Goal: Find specific page/section: Find specific page/section

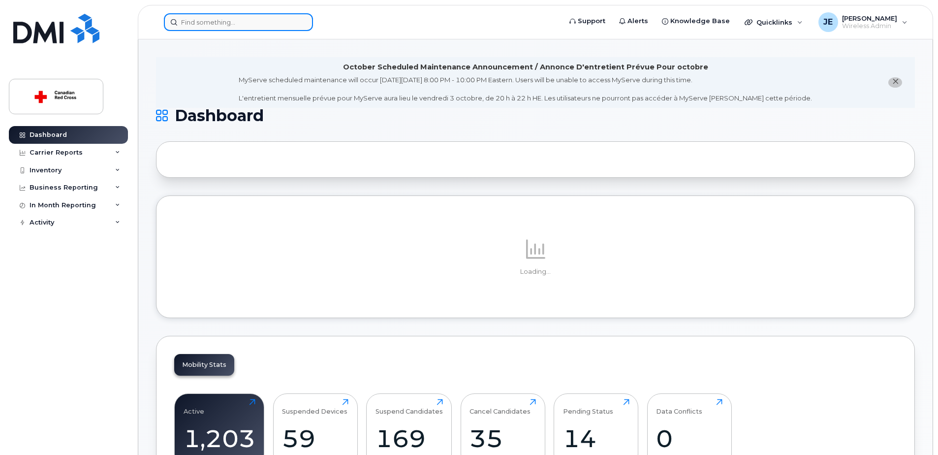
click at [215, 20] on input at bounding box center [238, 22] width 149 height 18
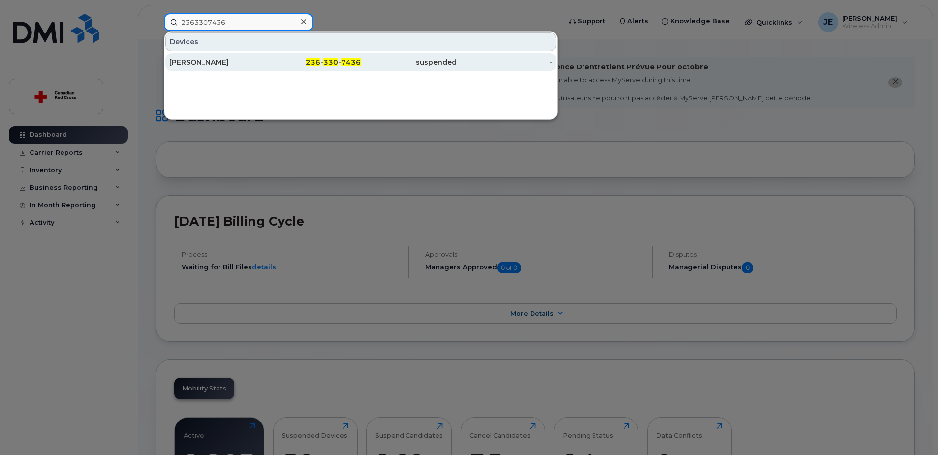
type input "2363307436"
click at [216, 59] on div "Jennifer Kleinsteuber" at bounding box center [217, 62] width 96 height 10
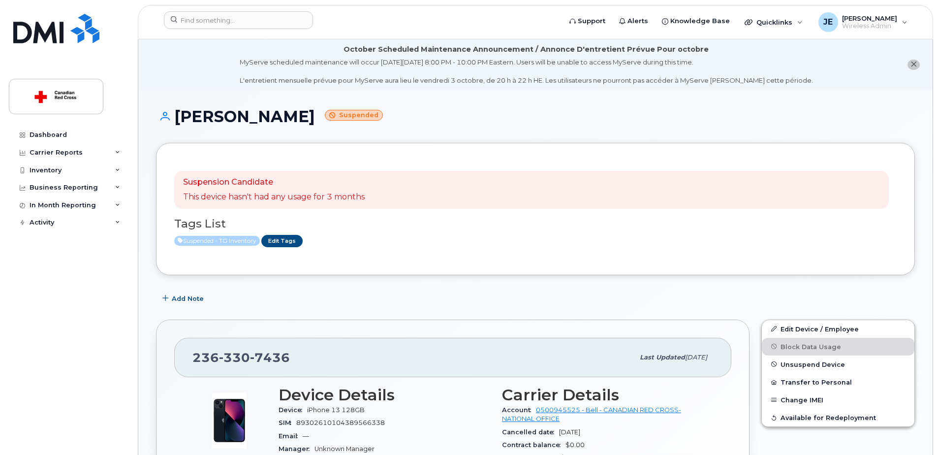
drag, startPoint x: 176, startPoint y: 118, endPoint x: 352, endPoint y: 124, distance: 176.8
click at [352, 124] on h1 "[PERSON_NAME] Suspended" at bounding box center [535, 116] width 759 height 17
copy h1 "[PERSON_NAME]"
click at [216, 16] on input at bounding box center [238, 20] width 149 height 18
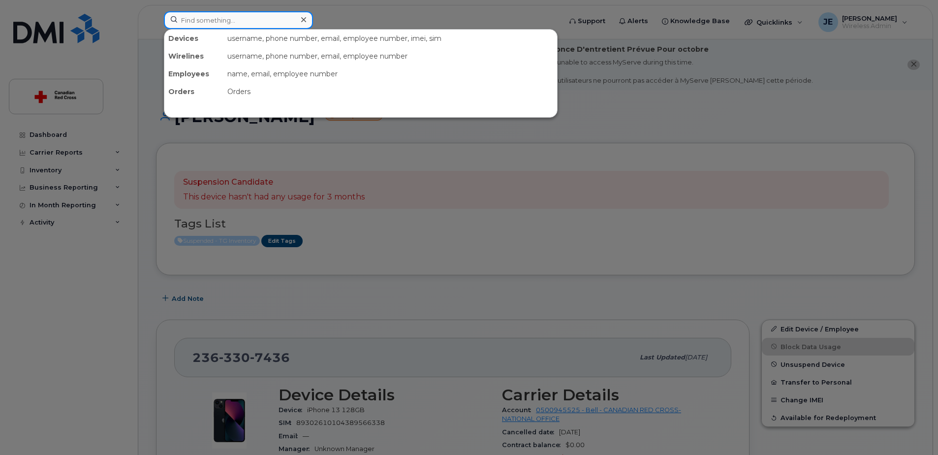
paste input "[PERSON_NAME]"
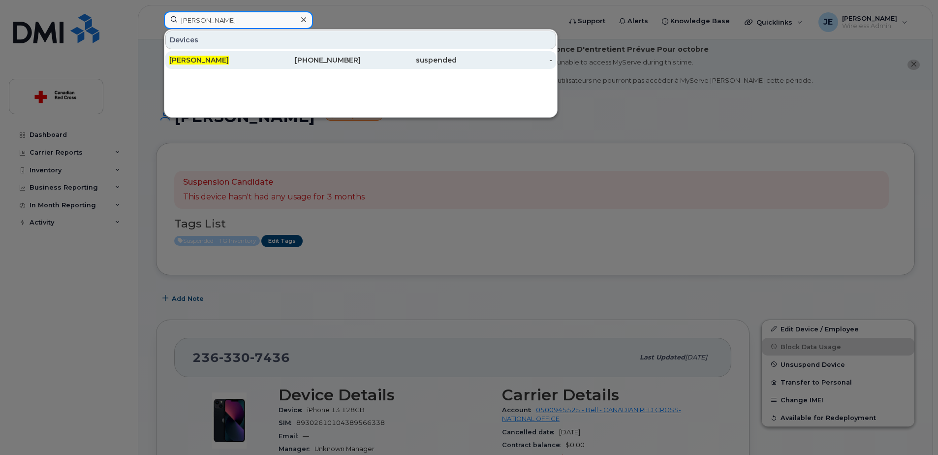
type input "[PERSON_NAME]"
click at [222, 60] on div "[PERSON_NAME]" at bounding box center [217, 60] width 96 height 10
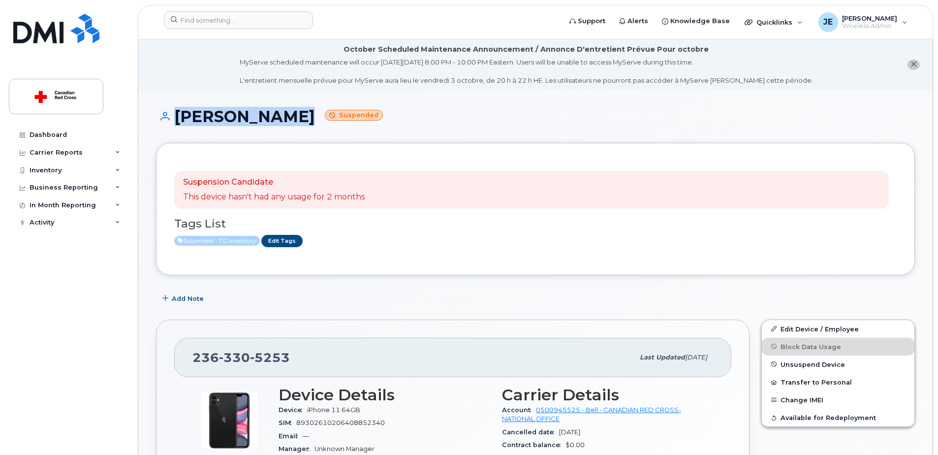
drag, startPoint x: 170, startPoint y: 120, endPoint x: 299, endPoint y: 120, distance: 129.0
click at [297, 120] on h1 "Cameron Weir Suspended" at bounding box center [535, 116] width 759 height 17
copy h1 "Cameron Weir"
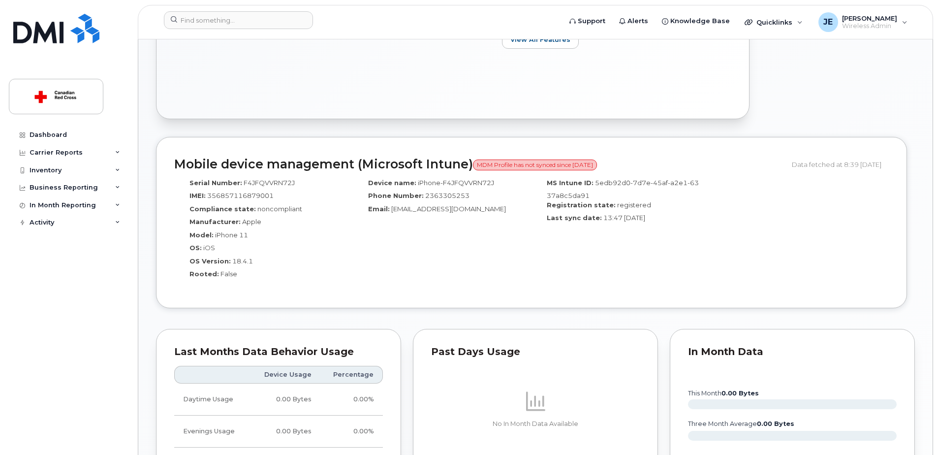
scroll to position [541, 0]
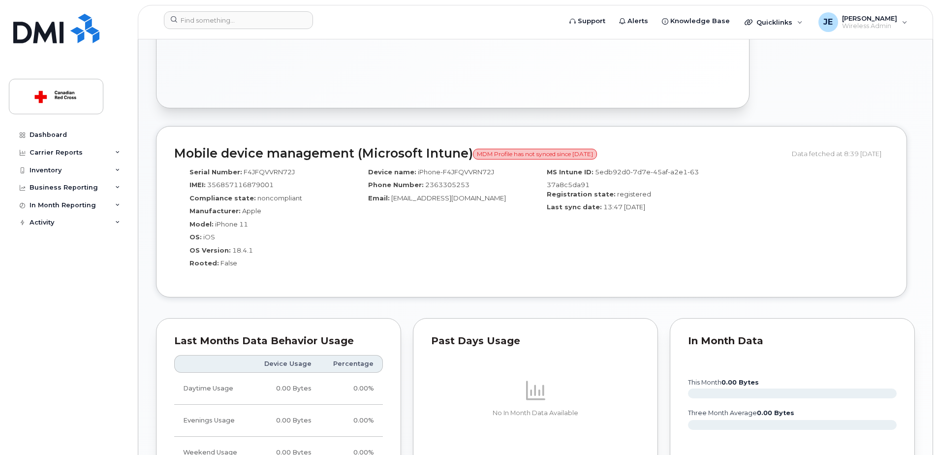
click at [455, 186] on span "2363305253" at bounding box center [447, 185] width 44 height 8
copy span "2363305253"
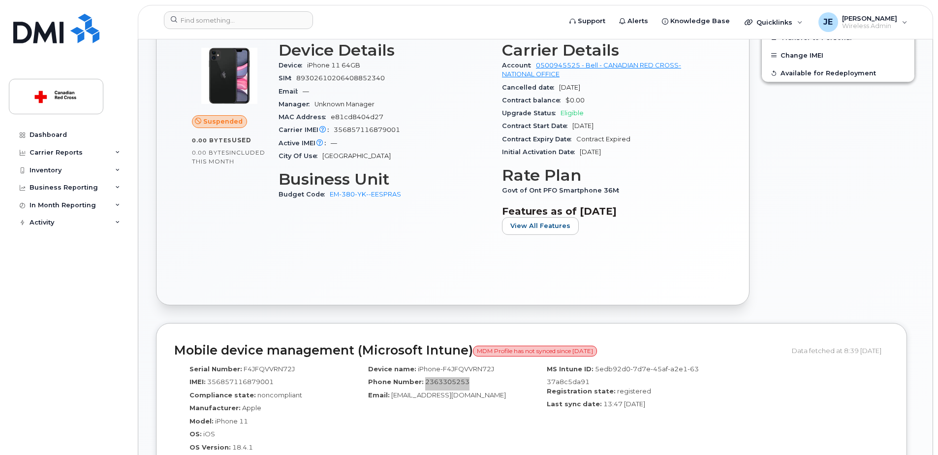
scroll to position [197, 0]
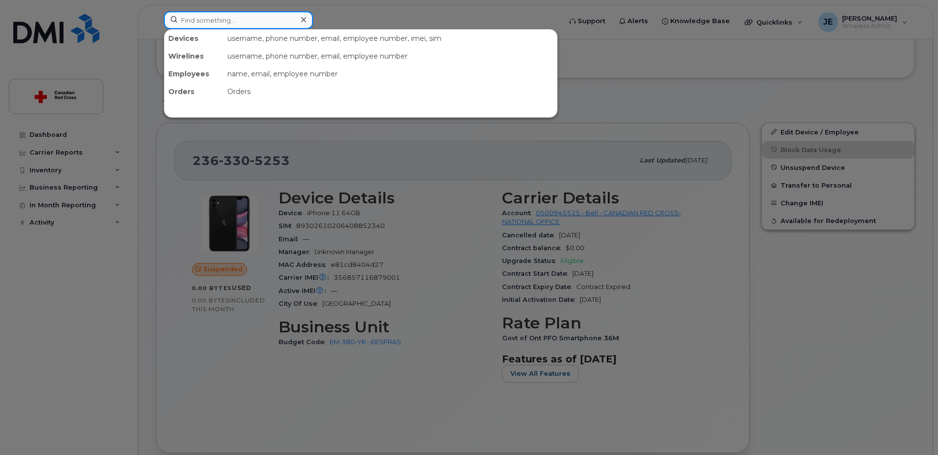
click at [265, 22] on input at bounding box center [238, 20] width 149 height 18
paste input "Julie Houle"
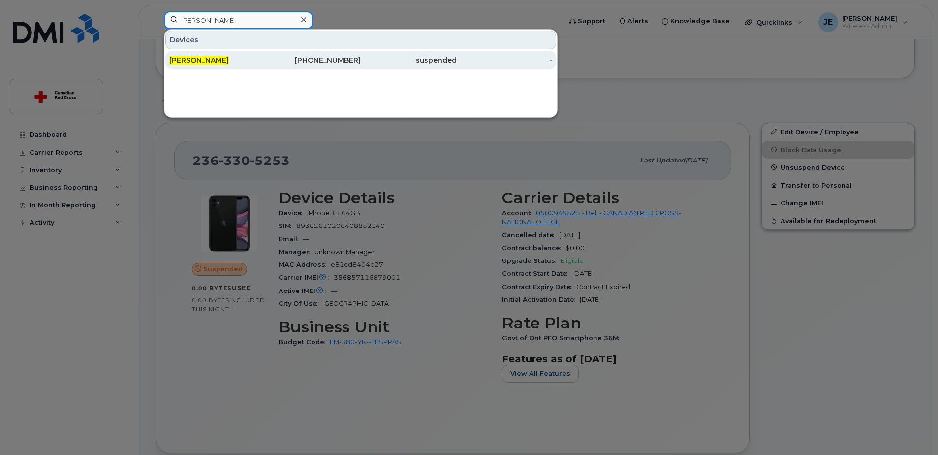
type input "Julie Houle"
click at [260, 56] on div "Julie Houle" at bounding box center [217, 60] width 96 height 10
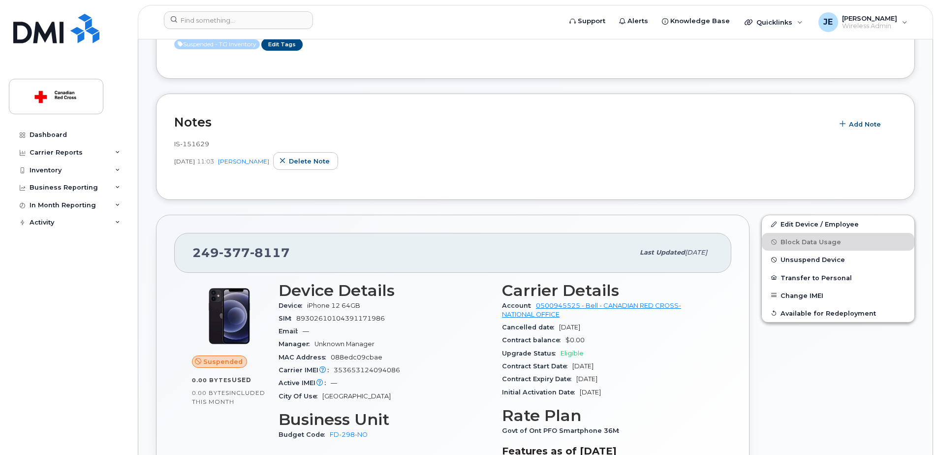
scroll to position [197, 0]
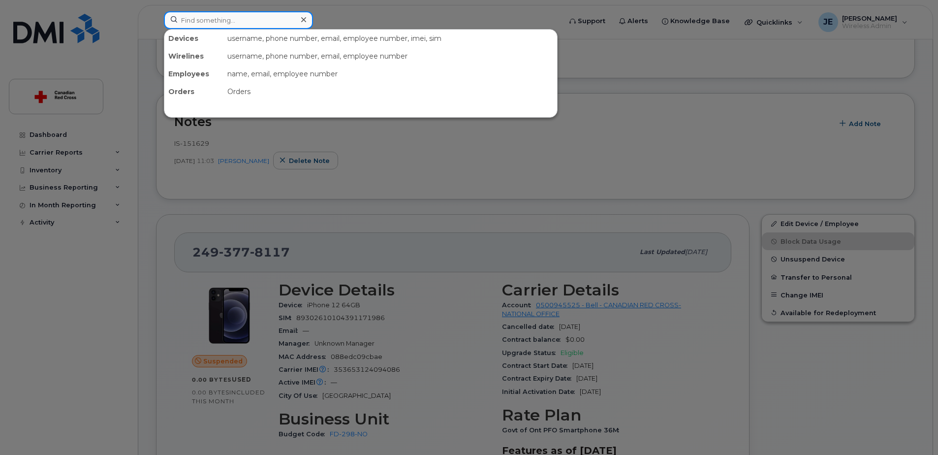
click at [181, 20] on input at bounding box center [238, 20] width 149 height 18
paste input "Husna Akramy"
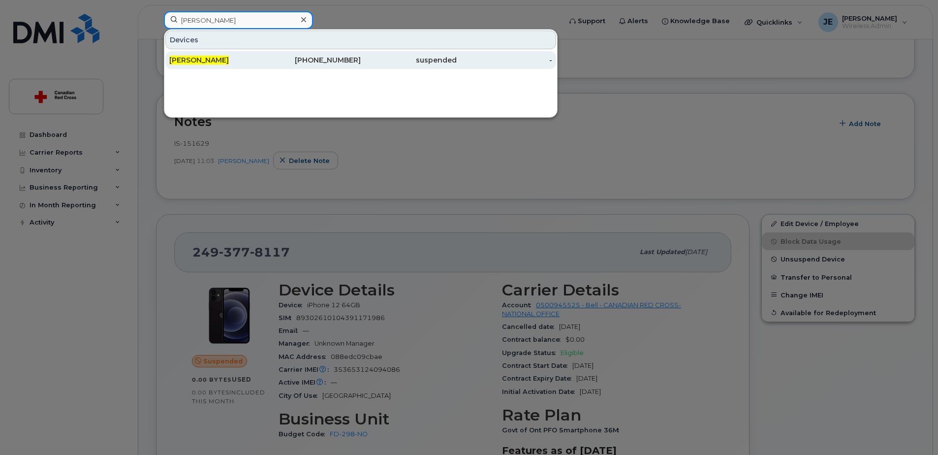
type input "Husna Akramy"
click at [217, 57] on span "Husna Akramy" at bounding box center [199, 60] width 60 height 9
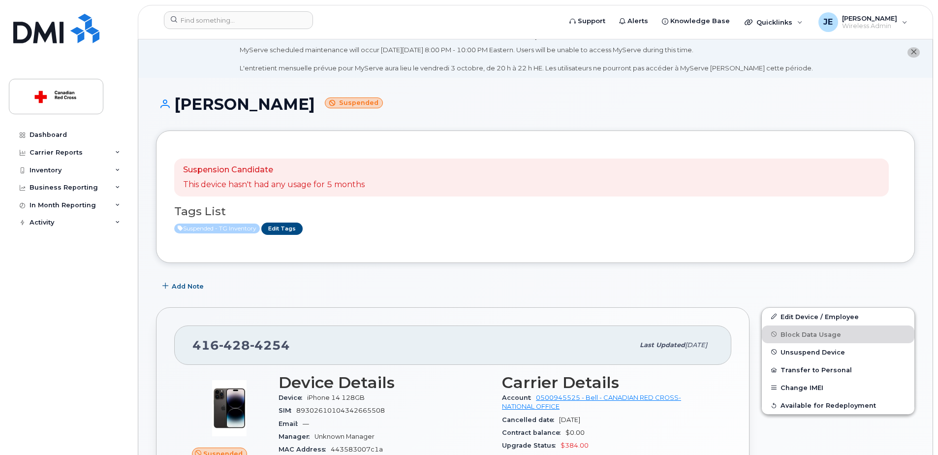
scroll to position [49, 0]
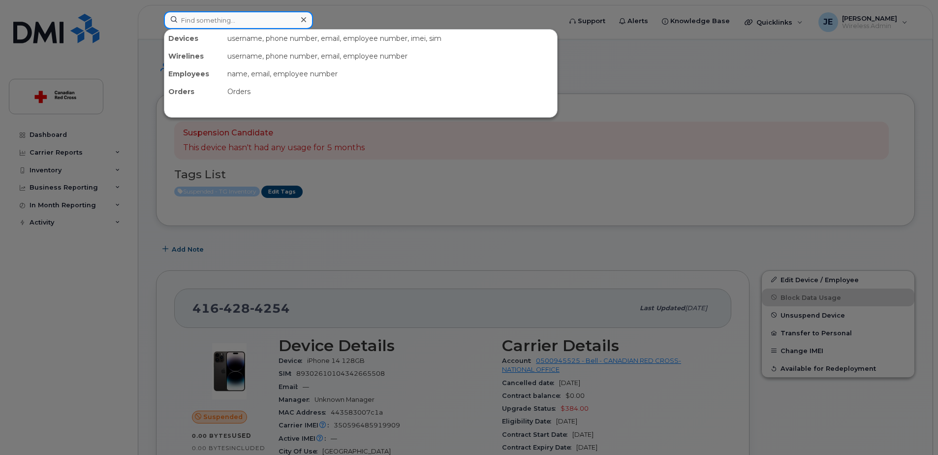
click at [269, 21] on input at bounding box center [238, 20] width 149 height 18
paste input "[PERSON_NAME]"
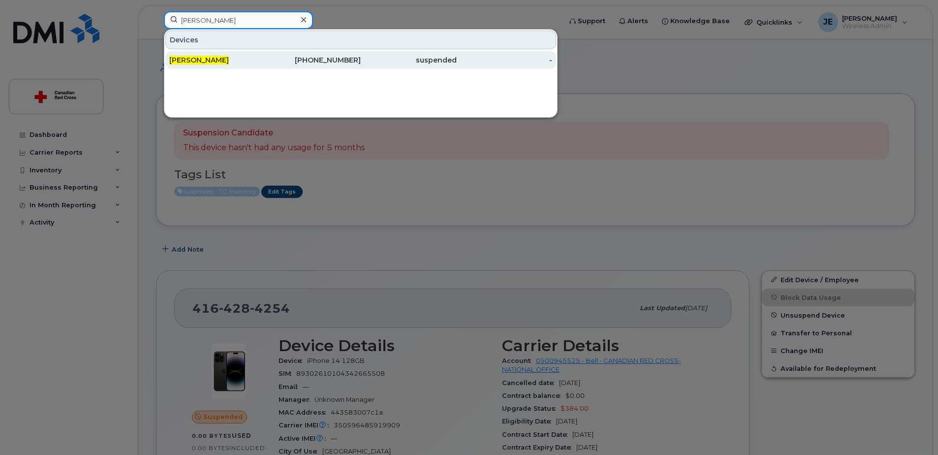
type input "[PERSON_NAME]"
click at [267, 61] on div "613-314-8430" at bounding box center [313, 60] width 96 height 10
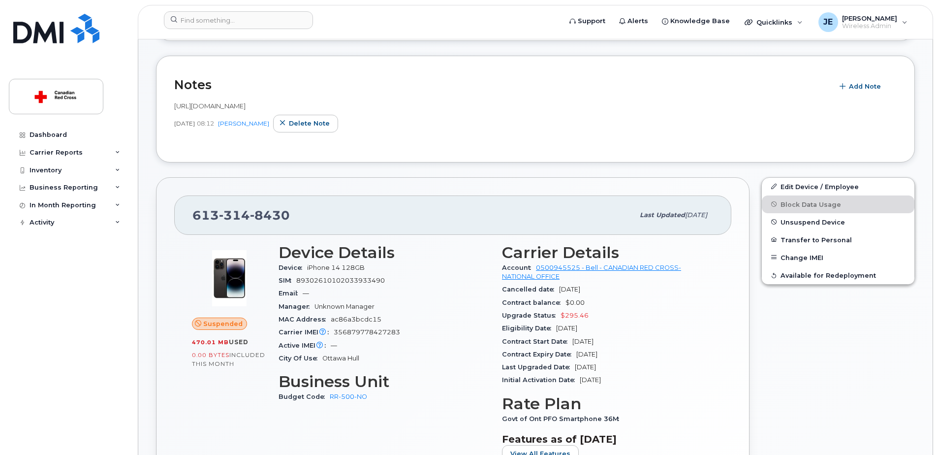
scroll to position [197, 0]
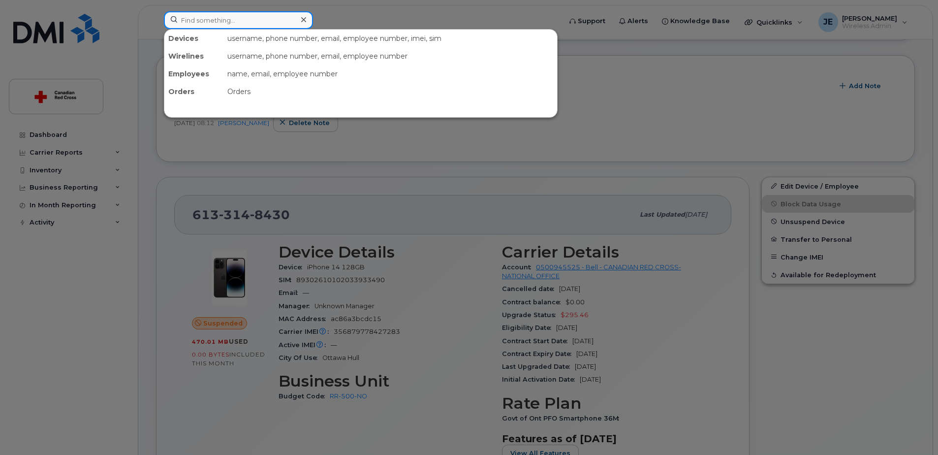
paste input "Kelly Rolland"
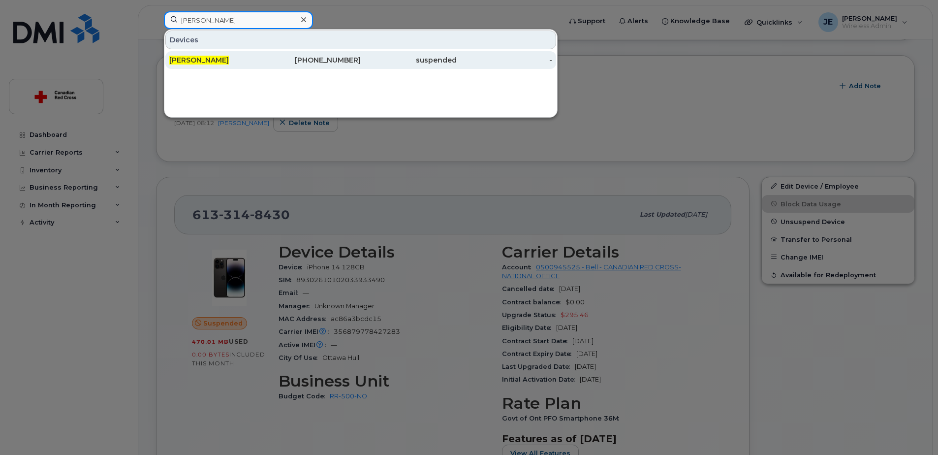
type input "Kelly Rolland"
click at [278, 62] on div "236-464-3131" at bounding box center [313, 60] width 96 height 10
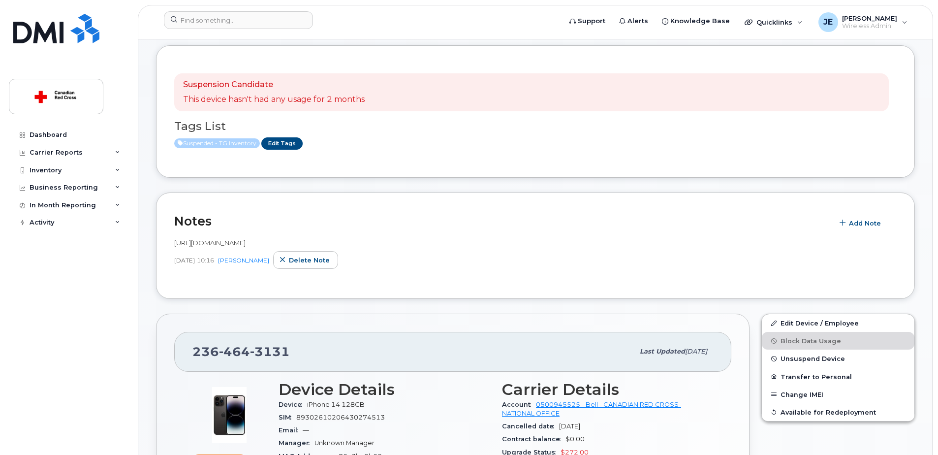
scroll to position [98, 0]
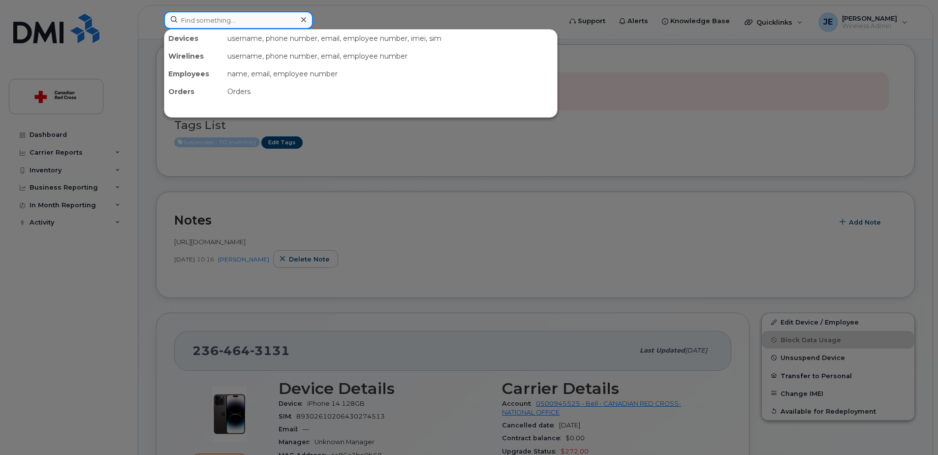
paste input "[PERSON_NAME] [PERSON_NAME]"
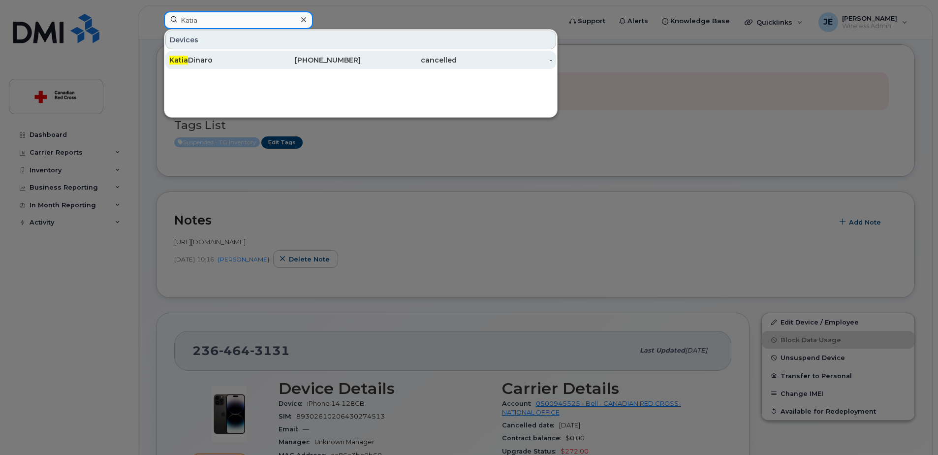
type input "Katia"
click at [283, 63] on div "[PHONE_NUMBER]" at bounding box center [313, 60] width 96 height 10
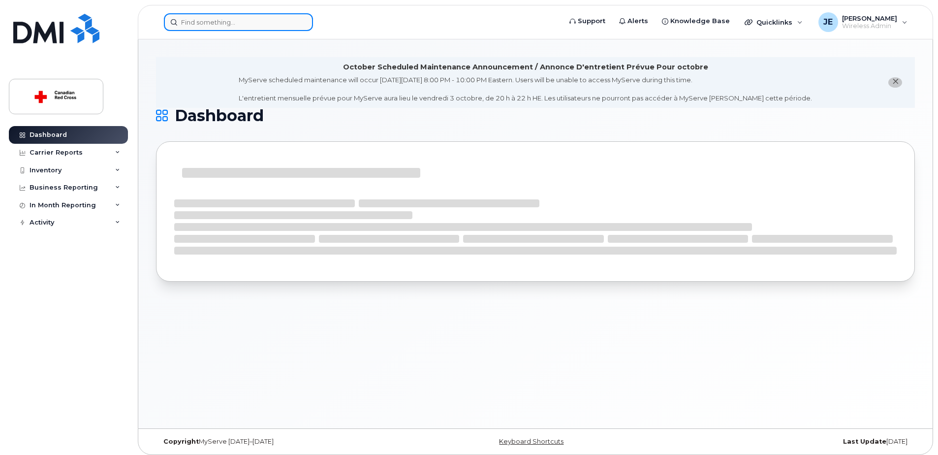
click at [250, 25] on input at bounding box center [238, 22] width 149 height 18
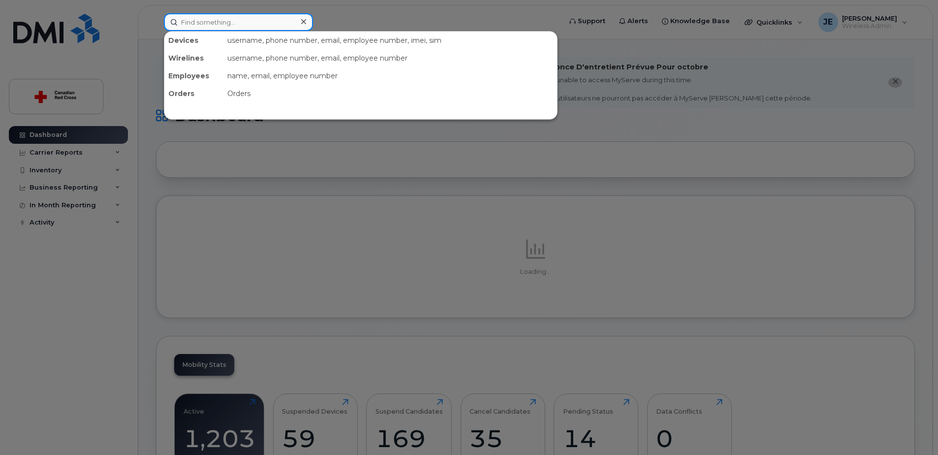
paste input "2493778117"
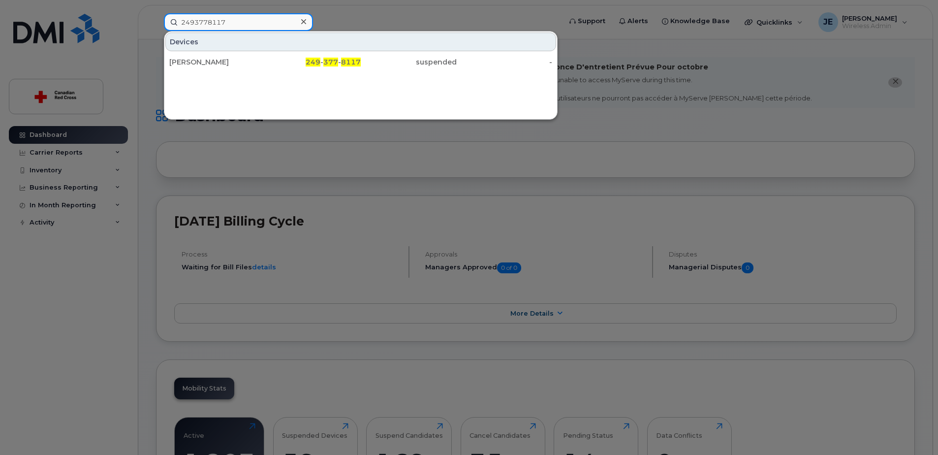
type input "2493778117"
click at [250, 18] on input "2493778117" at bounding box center [238, 22] width 149 height 18
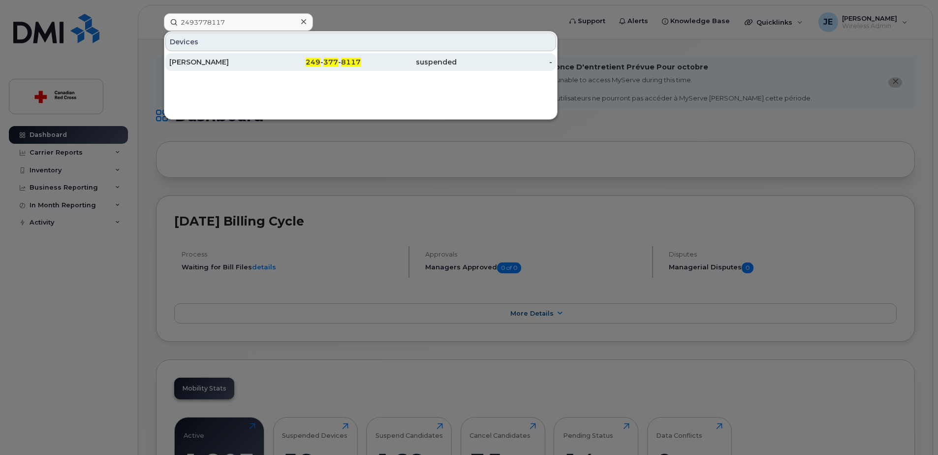
click at [274, 60] on div "249 - 377 - 8117" at bounding box center [313, 62] width 96 height 10
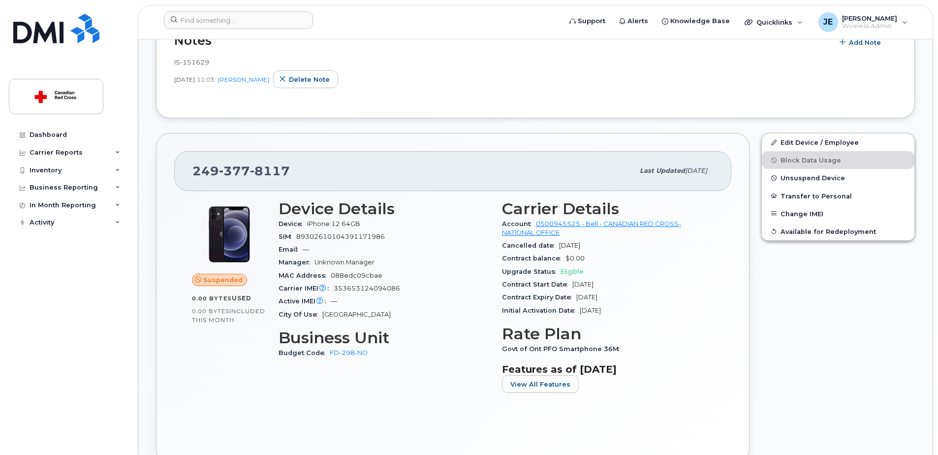
scroll to position [295, 0]
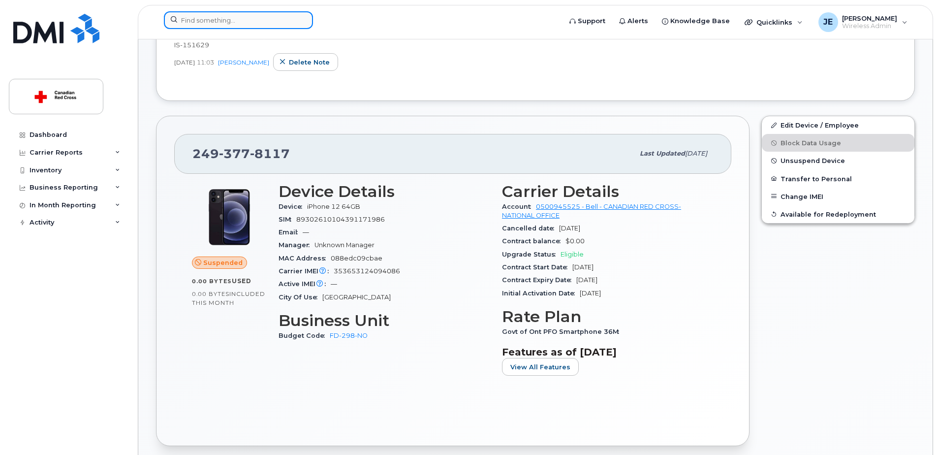
click at [220, 22] on input at bounding box center [238, 20] width 149 height 18
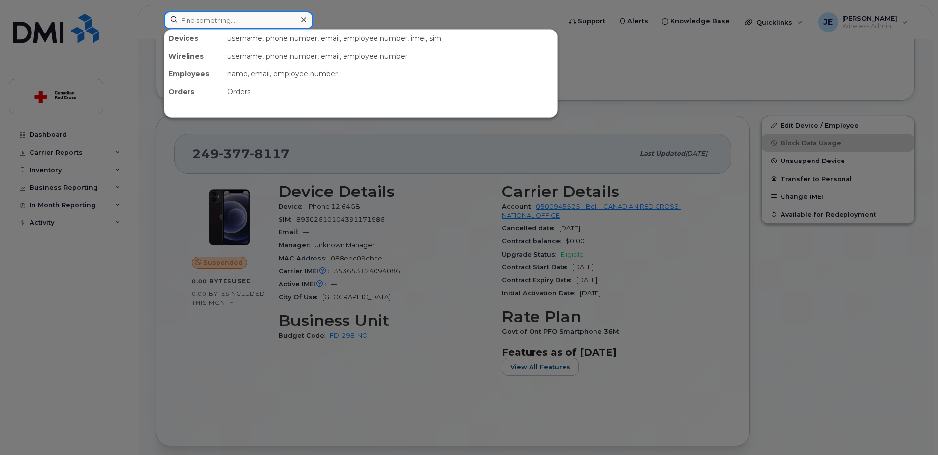
paste input "416 428 4254"
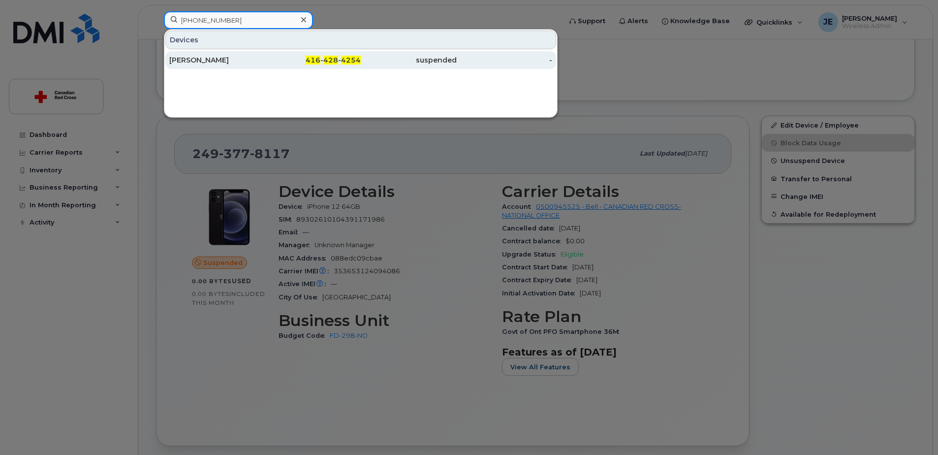
type input "416 428 4254"
click at [243, 61] on div "Husna Akramy" at bounding box center [217, 60] width 96 height 10
